Goal: Information Seeking & Learning: Learn about a topic

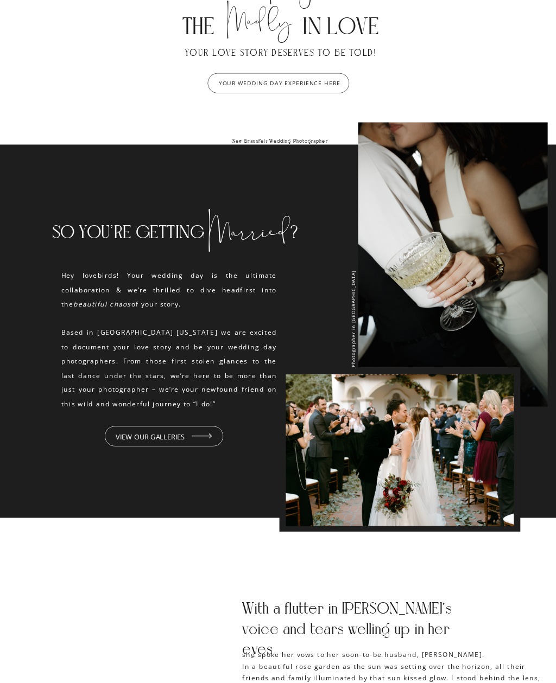
scroll to position [763, 0]
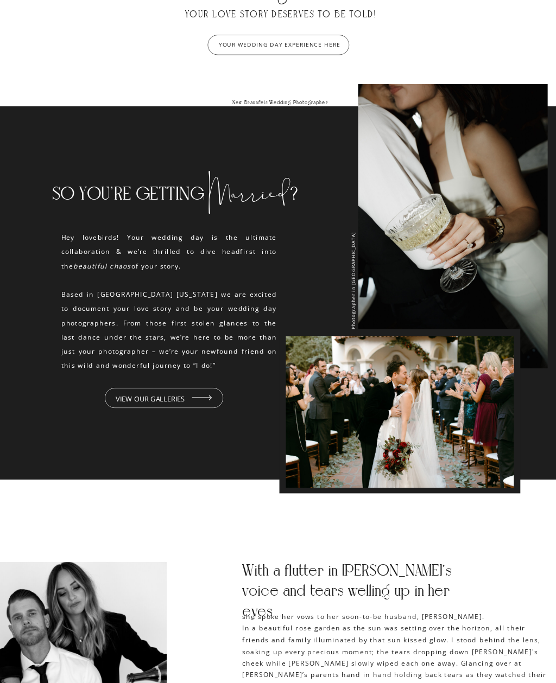
click at [140, 406] on div at bounding box center [164, 398] width 118 height 21
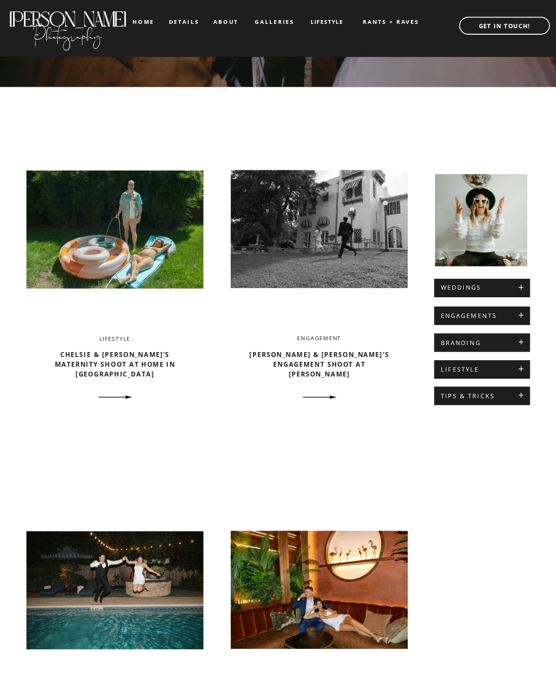
scroll to position [236, 0]
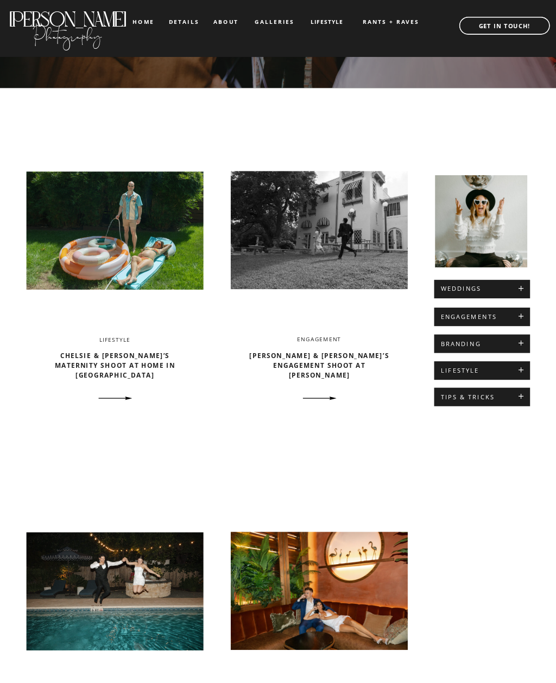
click at [523, 286] on h2 "WEDDINGS" at bounding box center [482, 290] width 83 height 8
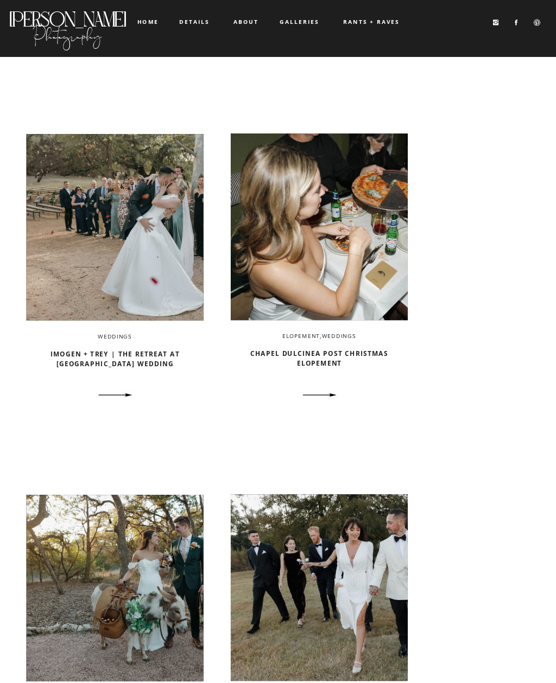
scroll to position [693, 0]
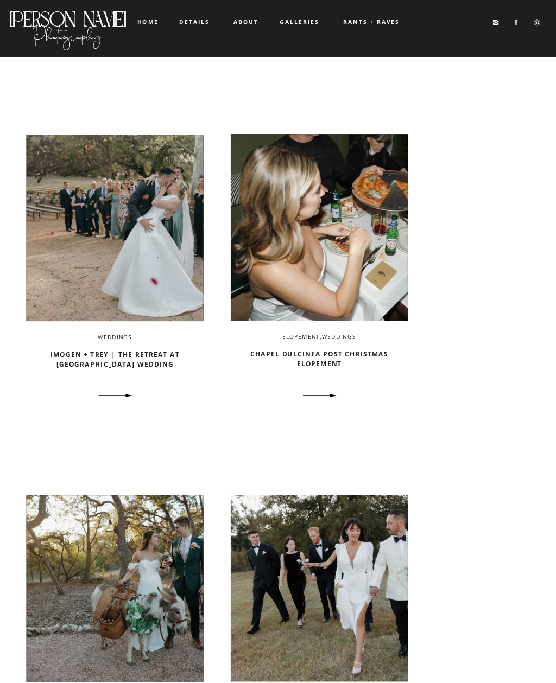
click at [82, 358] on link "Imogen + Trey | The Retreat at Balcones Springs Wedding" at bounding box center [114, 359] width 129 height 18
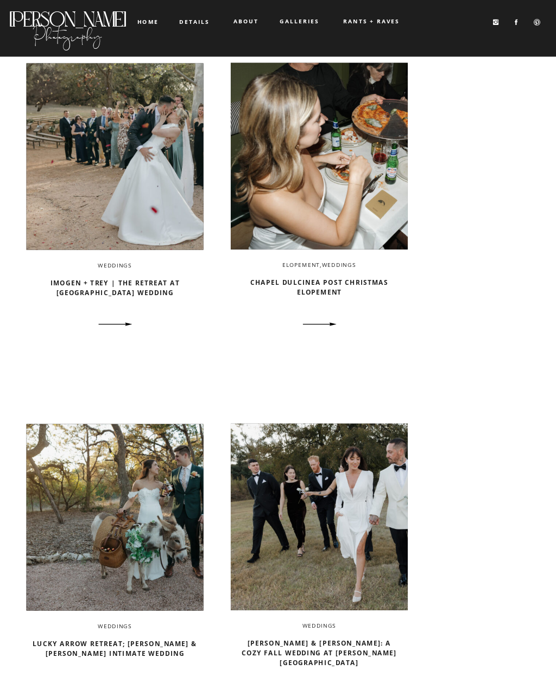
scroll to position [740, 0]
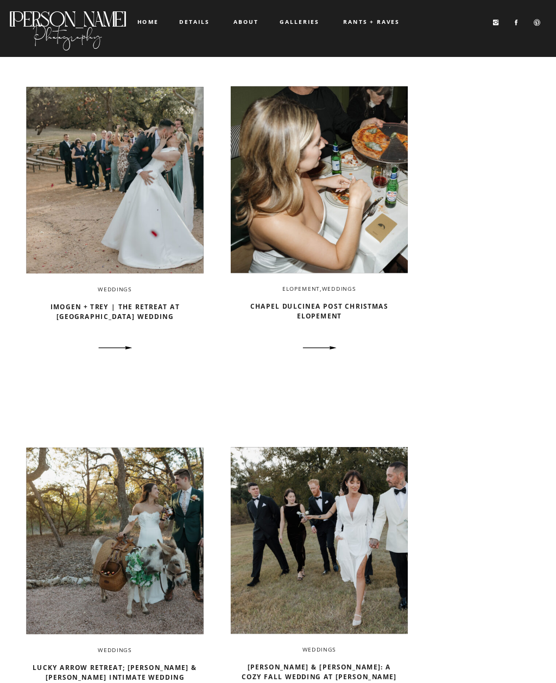
click at [56, 310] on link "Imogen + Trey | The Retreat at [GEOGRAPHIC_DATA] Wedding" at bounding box center [114, 311] width 129 height 18
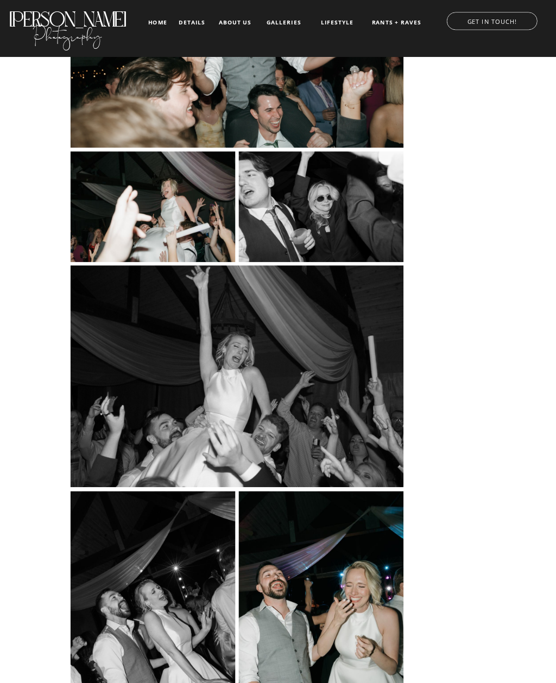
scroll to position [20467, 0]
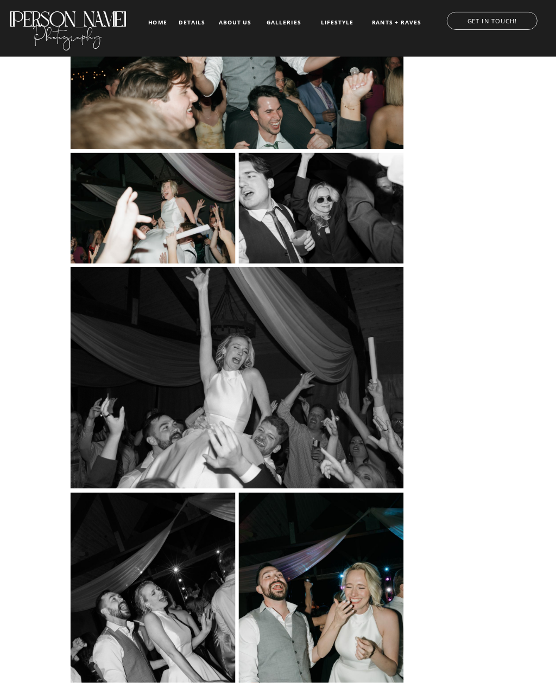
click at [192, 25] on nav "details" at bounding box center [192, 22] width 27 height 5
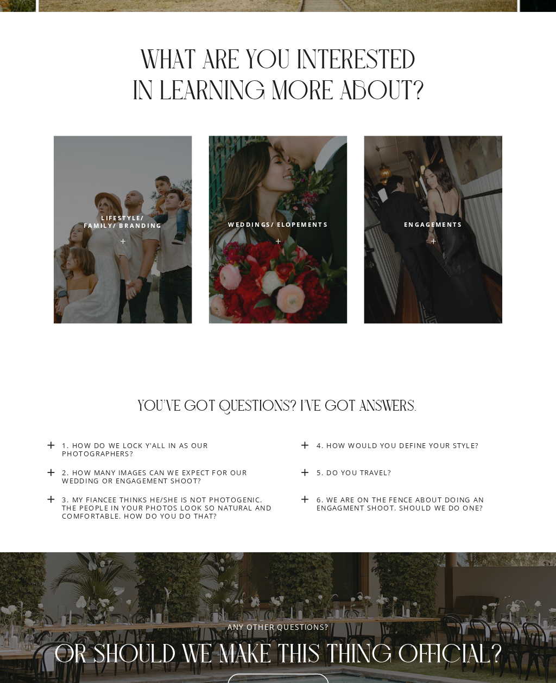
scroll to position [3796, 0]
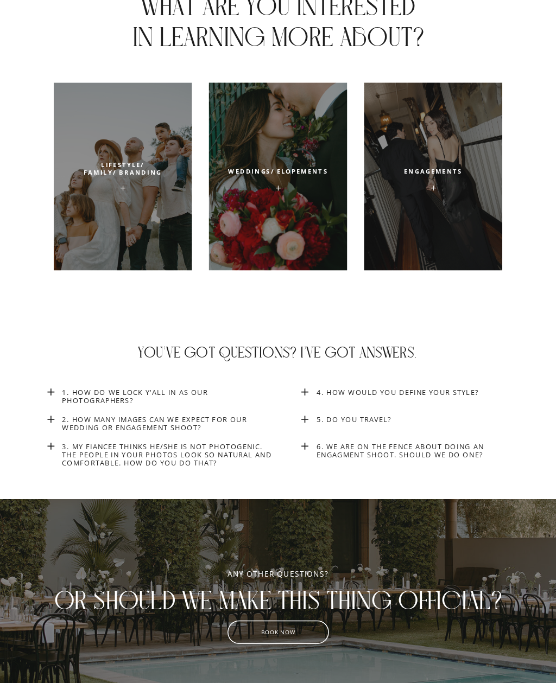
click at [457, 395] on h3 "4. How would you define your style?" at bounding box center [423, 392] width 214 height 8
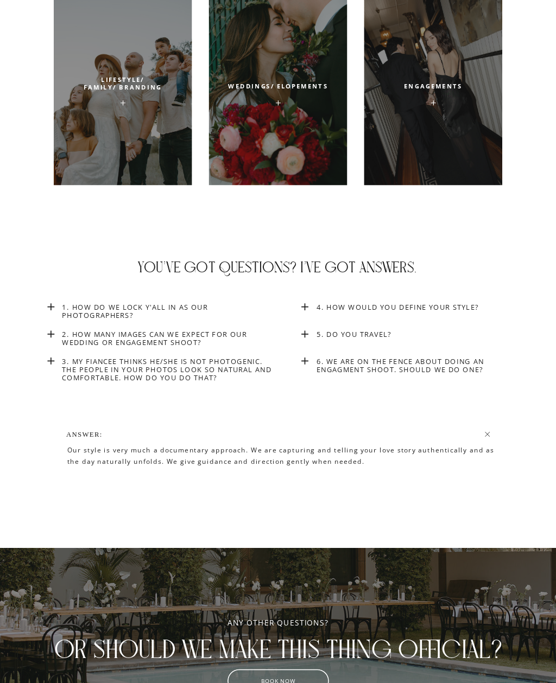
scroll to position [3861, 0]
click at [49, 303] on icon at bounding box center [51, 307] width 11 height 11
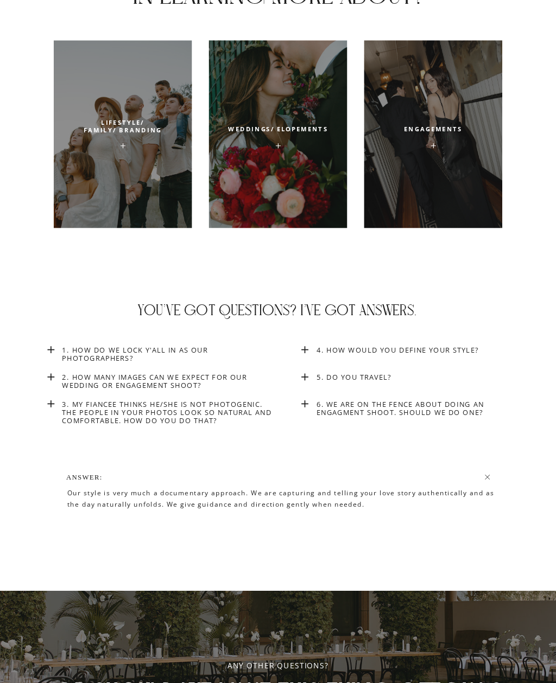
scroll to position [3939, 0]
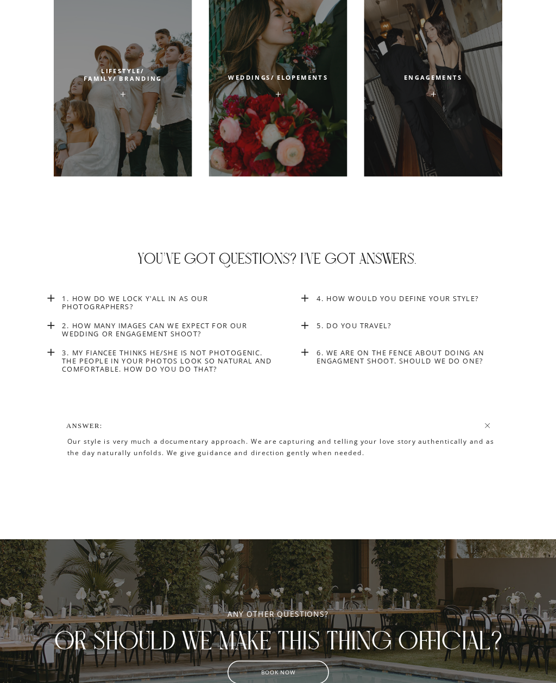
click at [66, 326] on h3 "2. How many images can we expect for our wedding or engagement shoot?" at bounding box center [169, 331] width 214 height 20
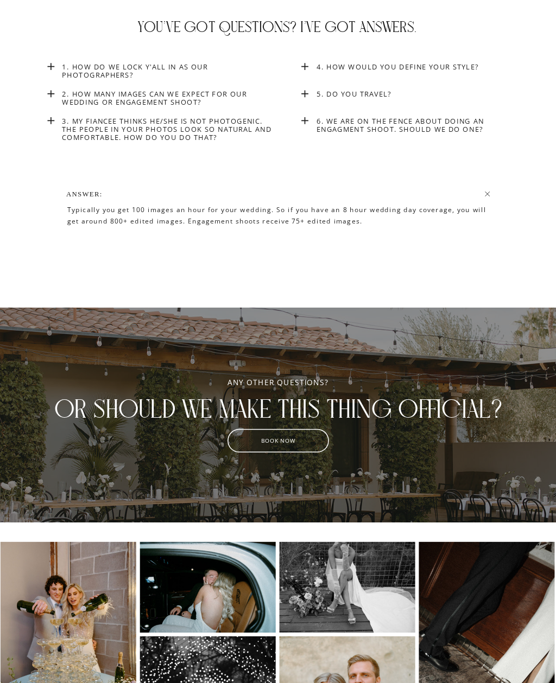
scroll to position [4146, 0]
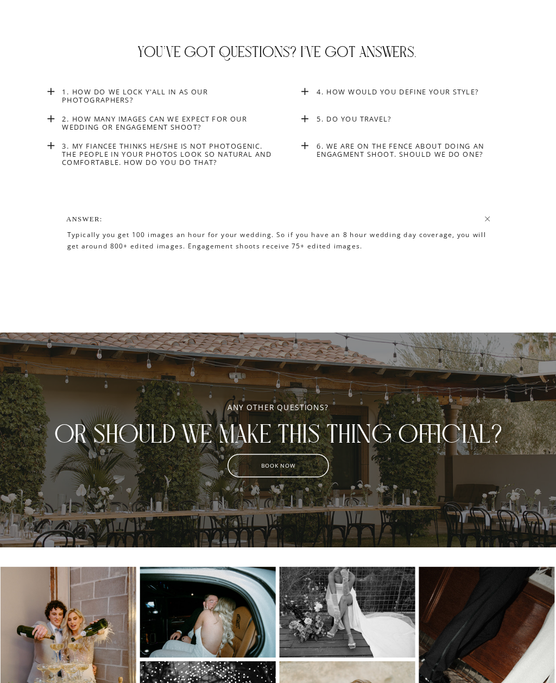
click at [452, 160] on h3 "6. We are on the fence about doing an engagment shoot. Should we do one?" at bounding box center [423, 151] width 214 height 20
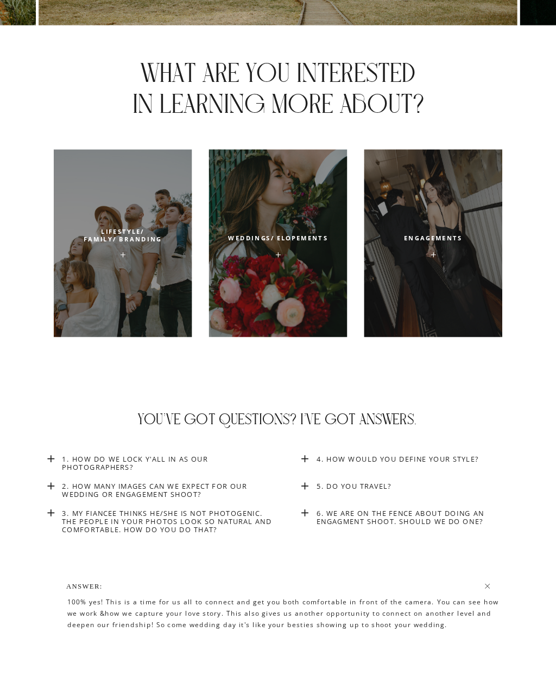
scroll to position [3709, 0]
click at [287, 232] on div at bounding box center [278, 244] width 138 height 188
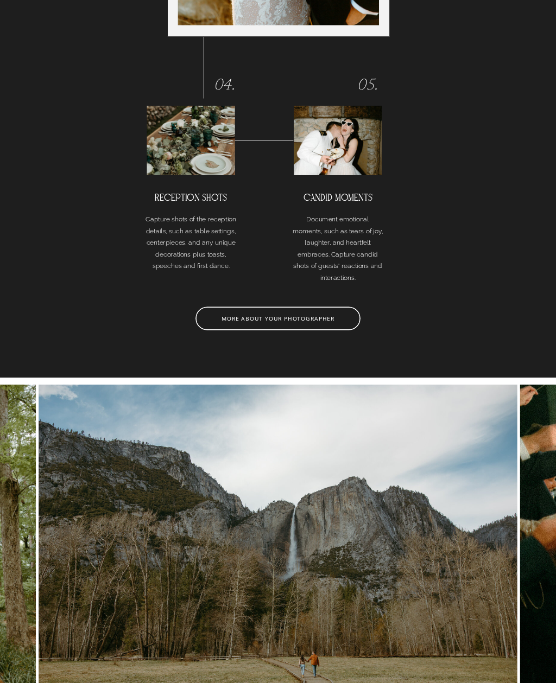
scroll to position [3023, 0]
